Goal: Navigation & Orientation: Go to known website

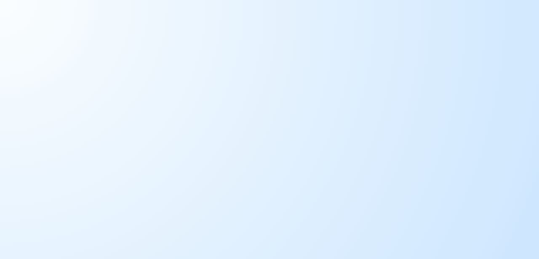
drag, startPoint x: 261, startPoint y: 97, endPoint x: 238, endPoint y: 69, distance: 36.2
click at [261, 94] on body at bounding box center [269, 129] width 539 height 259
drag, startPoint x: 0, startPoint y: 0, endPoint x: 305, endPoint y: 157, distance: 343.1
click at [305, 157] on body at bounding box center [269, 129] width 539 height 259
